Goal: Information Seeking & Learning: Check status

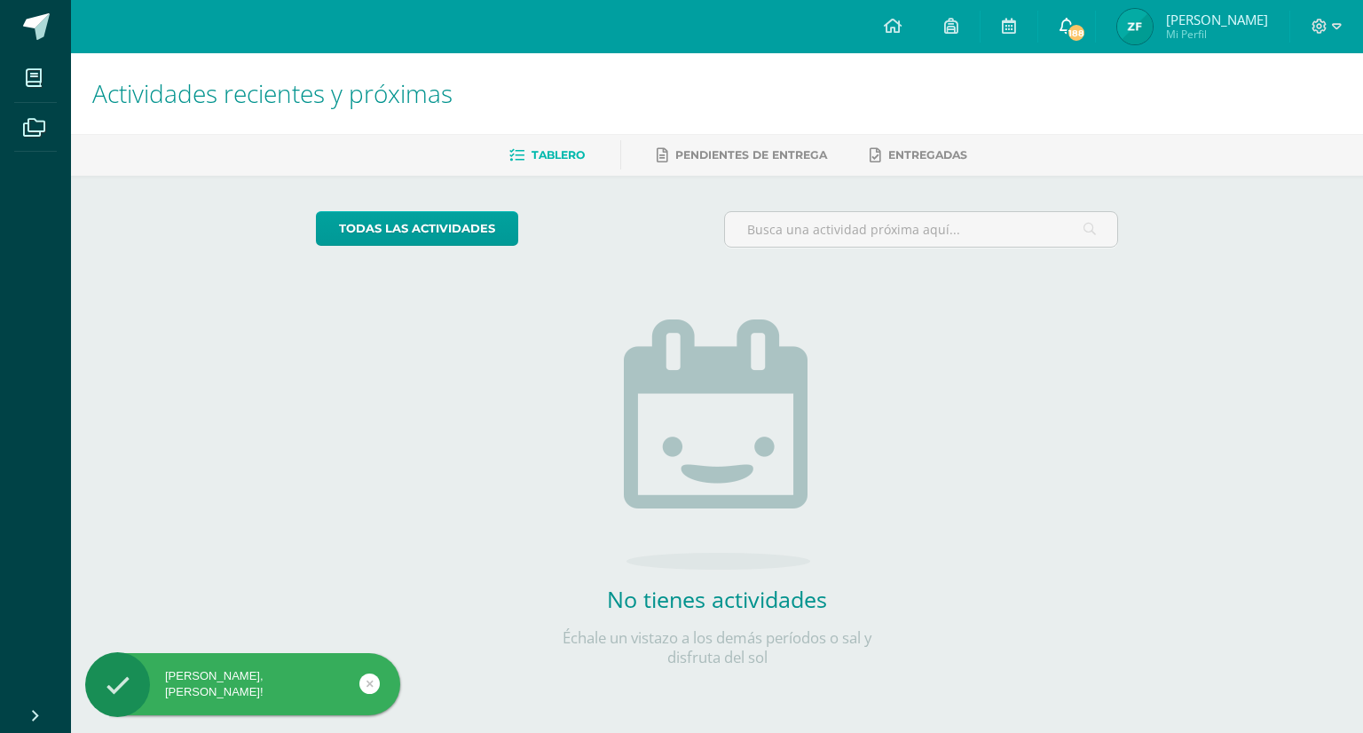
click at [1074, 19] on icon at bounding box center [1067, 26] width 14 height 16
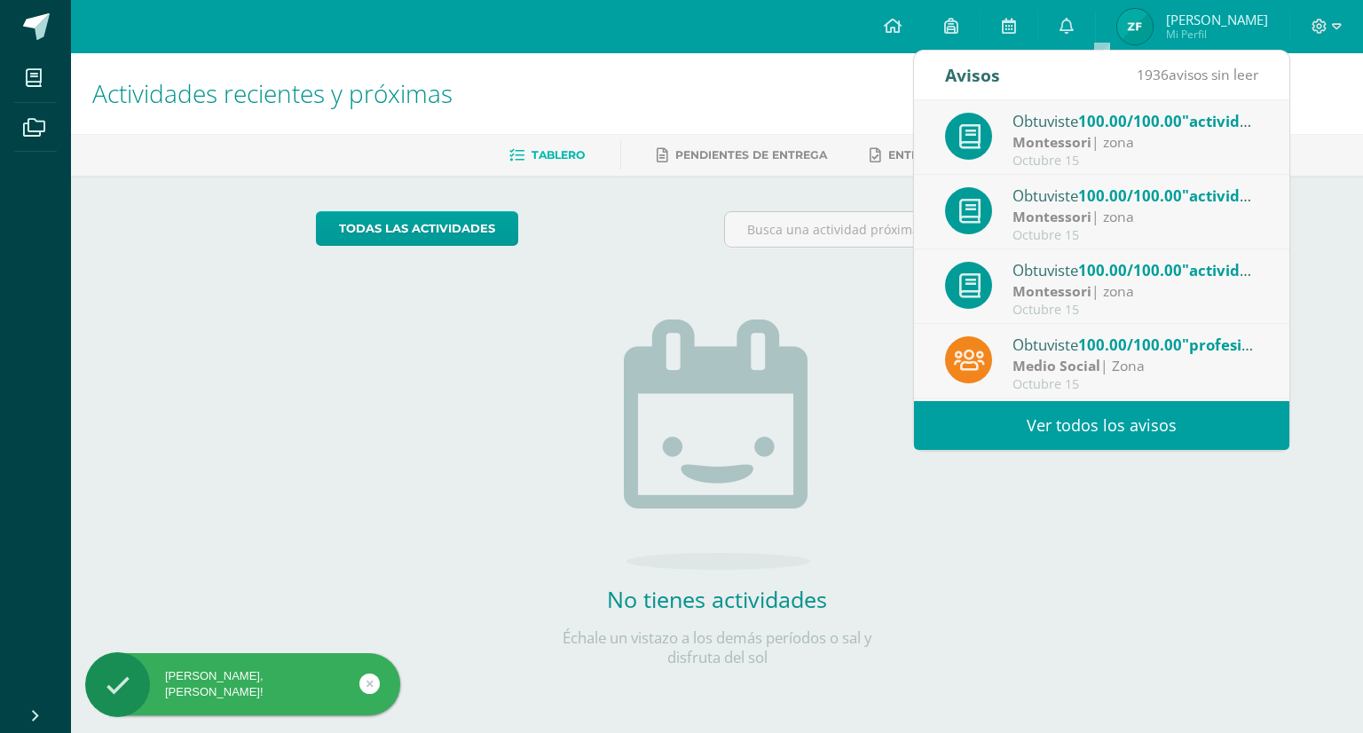
click at [1103, 427] on link "Ver todos los avisos" at bounding box center [1101, 425] width 375 height 49
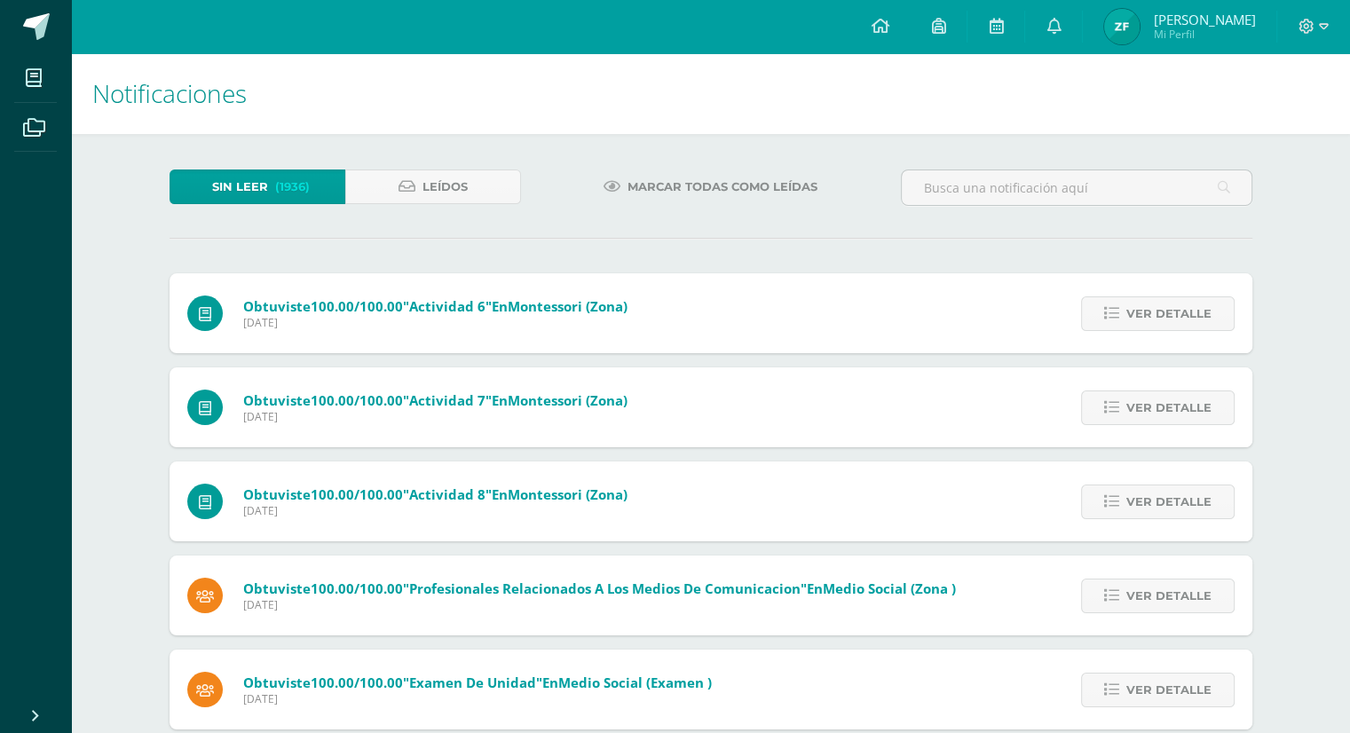
drag, startPoint x: 0, startPoint y: 0, endPoint x: 1033, endPoint y: 439, distance: 1122.8
click at [1033, 439] on div "Obtuviste 100.00/100.00 "actividad 7" en Montessori (zona) [DATE] Ver detalle O…" at bounding box center [711, 407] width 1083 height 80
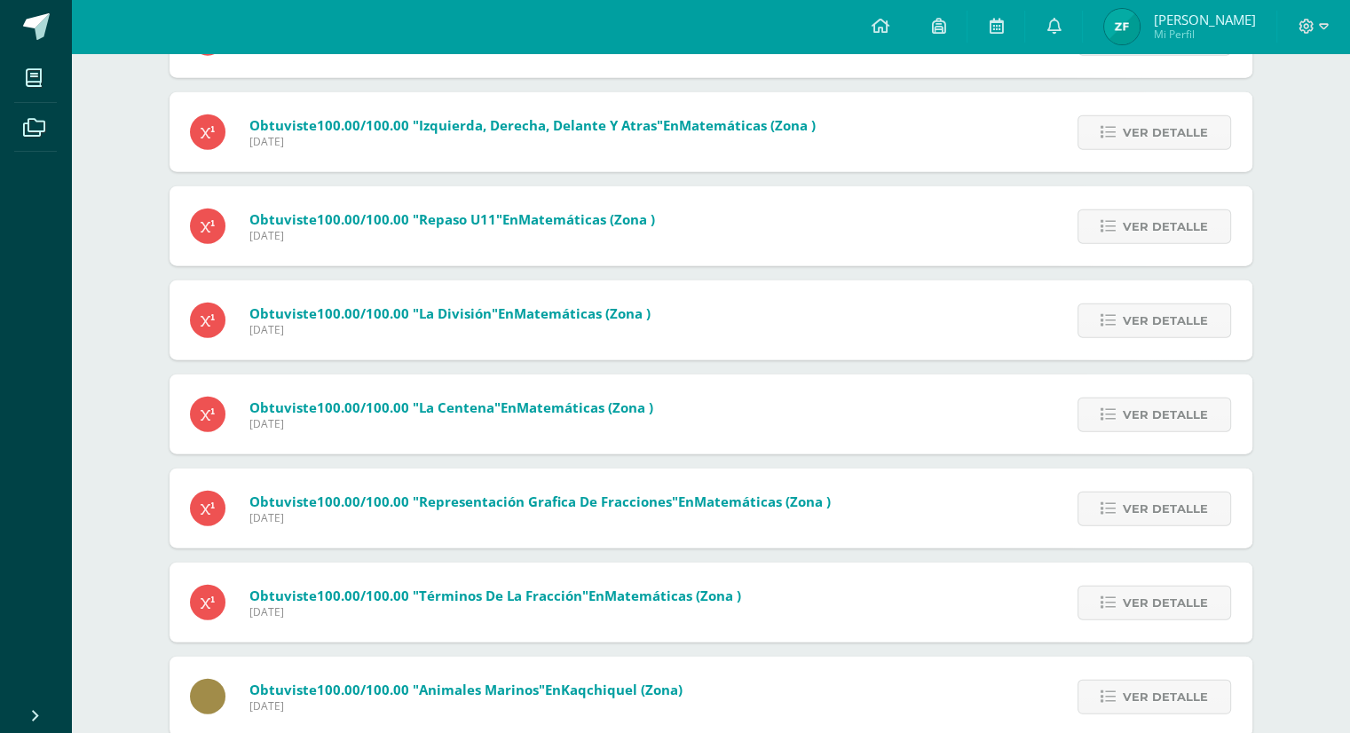
scroll to position [4298, 0]
